Goal: Register for event/course

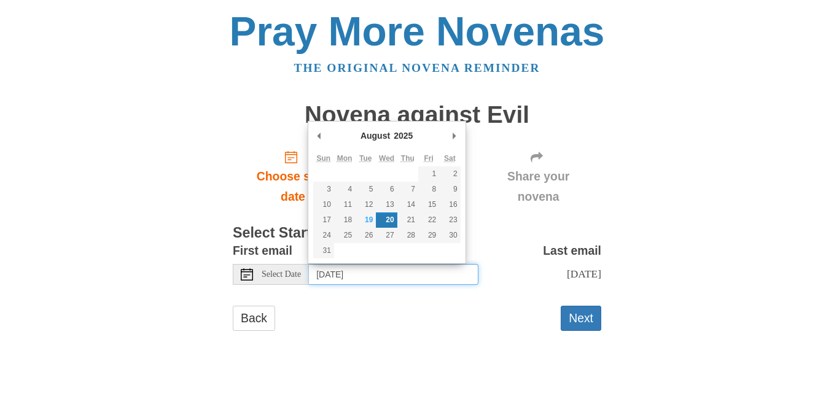
click at [417, 278] on input "Wednesday, August 20th" at bounding box center [393, 274] width 169 height 21
click at [580, 311] on button "Next" at bounding box center [581, 318] width 41 height 25
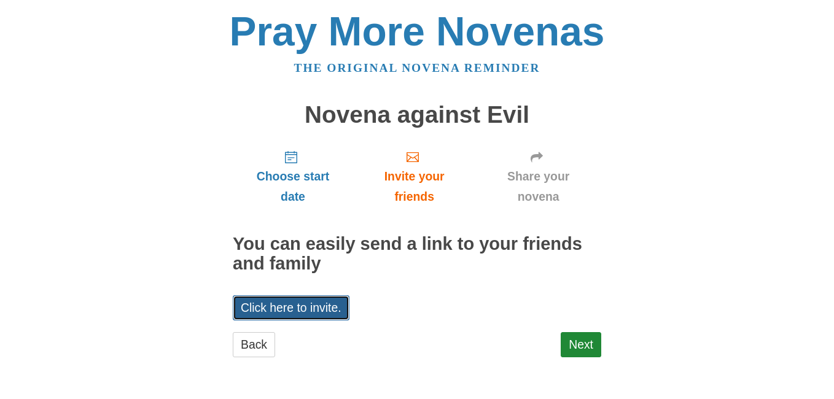
click at [318, 313] on link "Click here to invite." at bounding box center [291, 307] width 117 height 25
click at [585, 348] on link "Next" at bounding box center [581, 344] width 41 height 25
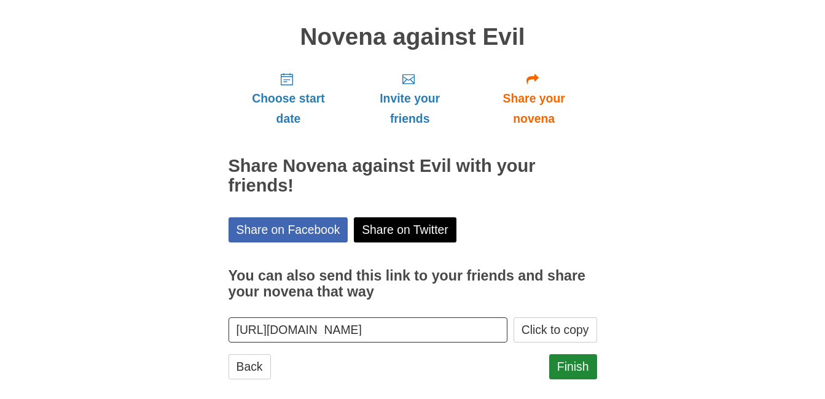
scroll to position [94, 0]
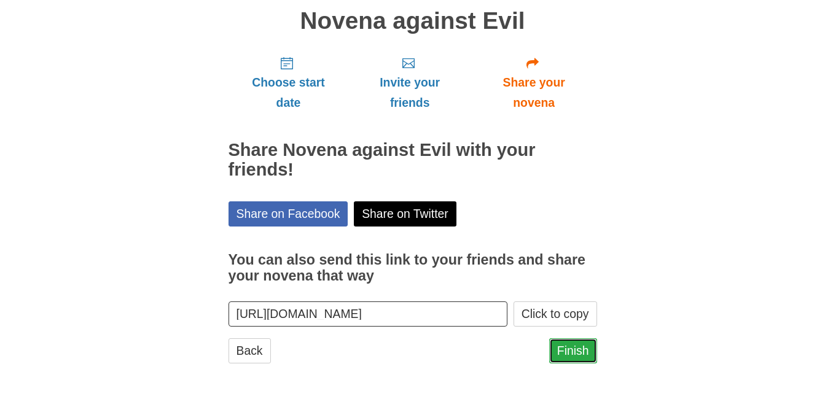
click at [571, 352] on link "Finish" at bounding box center [573, 350] width 48 height 25
